Goal: Information Seeking & Learning: Learn about a topic

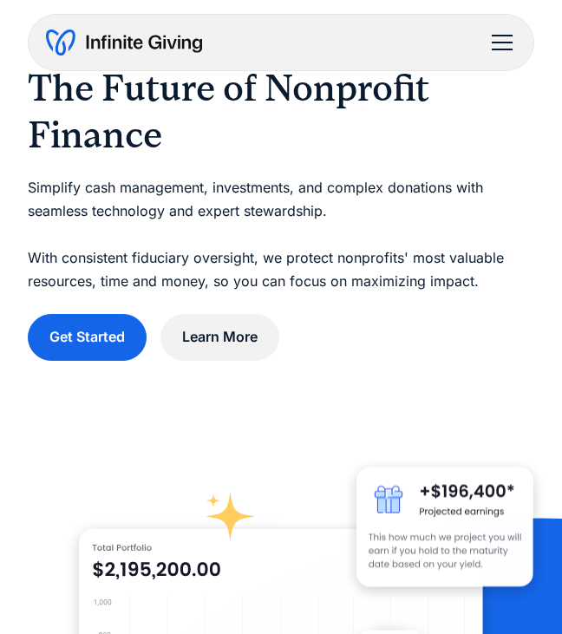
scroll to position [66, 0]
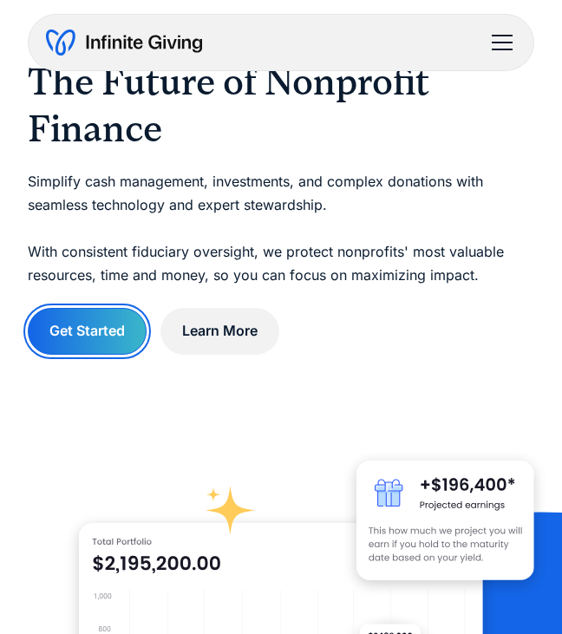
click at [112, 322] on link "Get Started" at bounding box center [87, 331] width 119 height 46
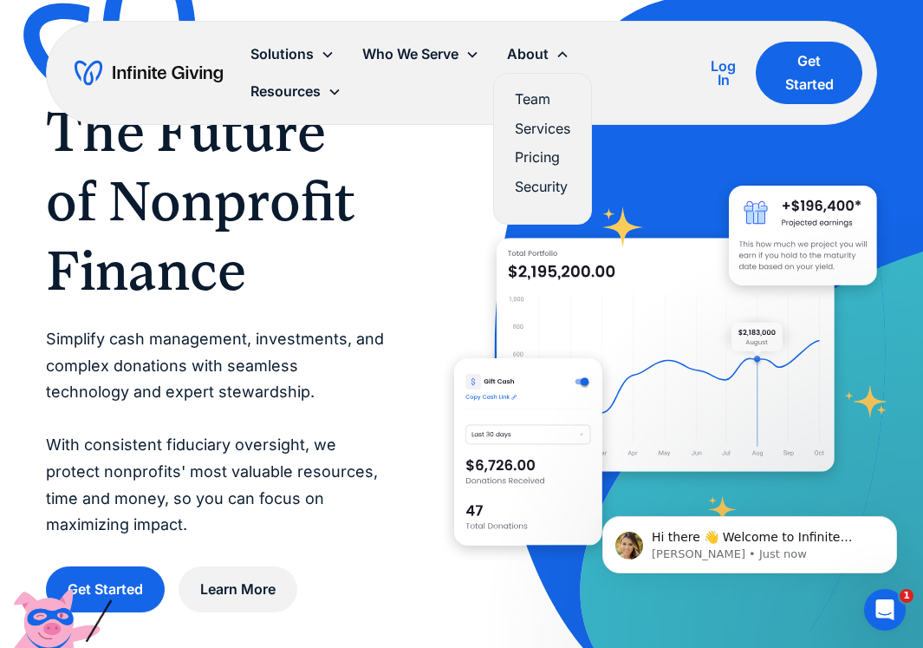
click at [537, 96] on link "Team" at bounding box center [542, 99] width 55 height 23
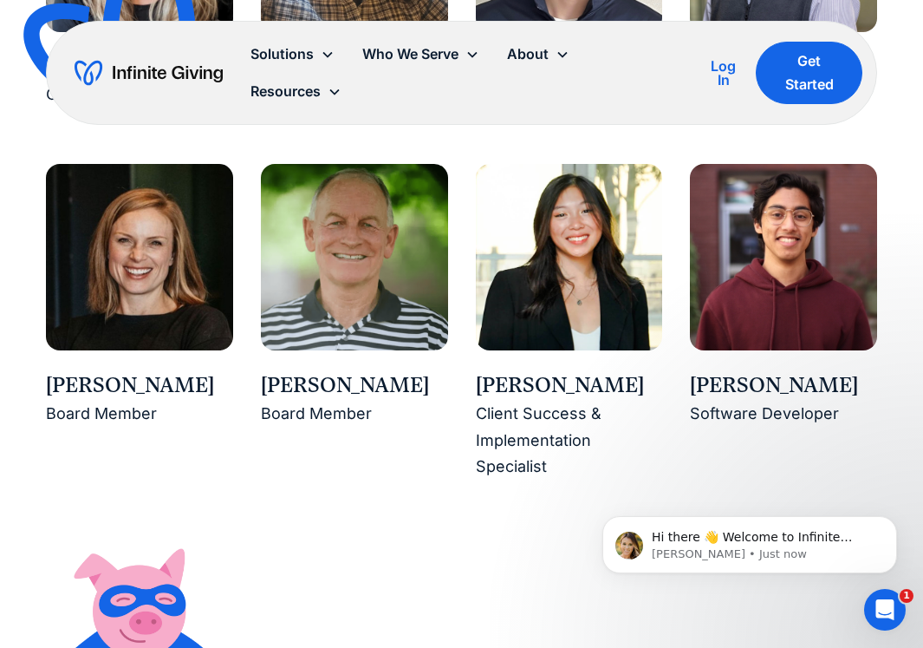
click at [635, 387] on div "[PERSON_NAME]" at bounding box center [569, 385] width 187 height 29
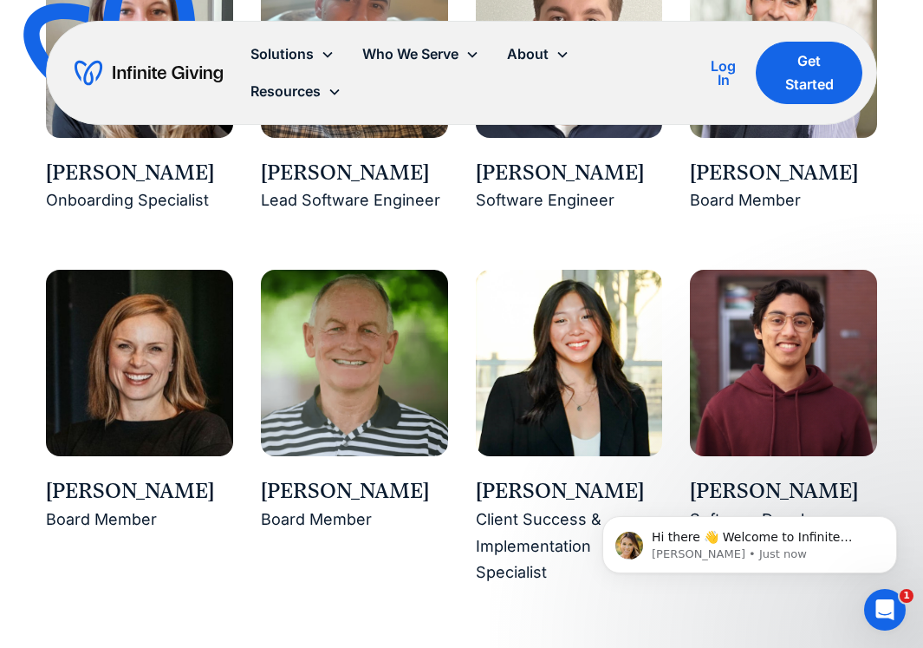
scroll to position [2489, 0]
